Goal: Task Accomplishment & Management: Manage account settings

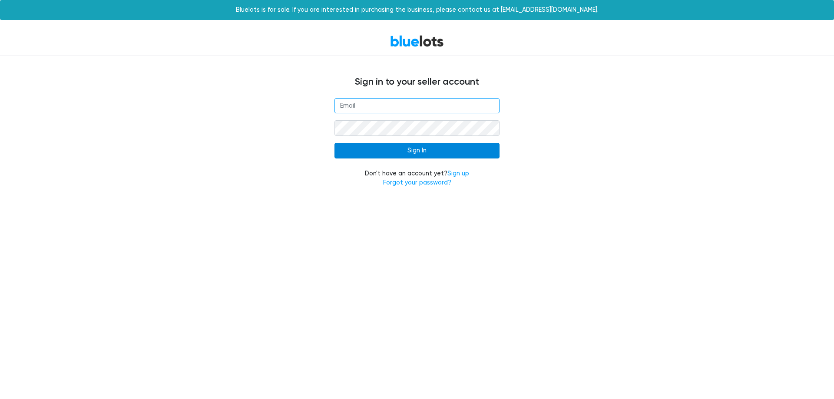
type input "[PERSON_NAME][EMAIL_ADDRESS][DOMAIN_NAME]"
click at [407, 150] on input "Sign In" at bounding box center [417, 151] width 165 height 16
type input "[PERSON_NAME][EMAIL_ADDRESS][DOMAIN_NAME]"
click at [411, 151] on input "Sign In" at bounding box center [417, 151] width 165 height 16
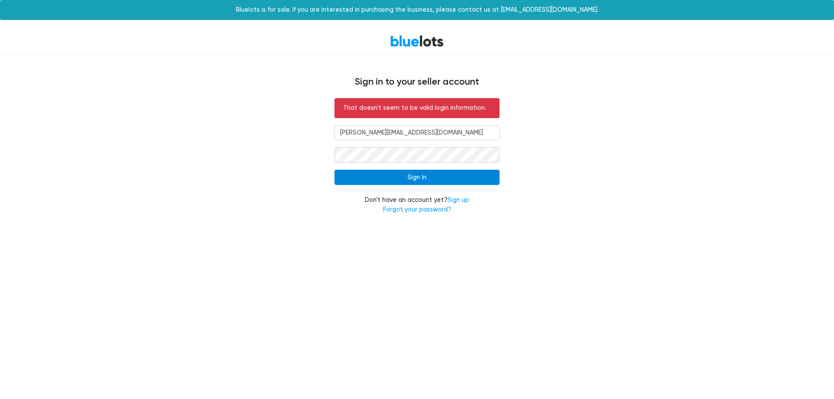
click at [412, 179] on input "Sign In" at bounding box center [417, 178] width 165 height 16
click at [462, 125] on input "[PERSON_NAME][EMAIL_ADDRESS][DOMAIN_NAME]" at bounding box center [417, 133] width 165 height 16
type input "[EMAIL_ADDRESS][DOMAIN_NAME]"
click at [415, 177] on input "Sign In" at bounding box center [417, 178] width 165 height 16
